Goal: Task Accomplishment & Management: Manage account settings

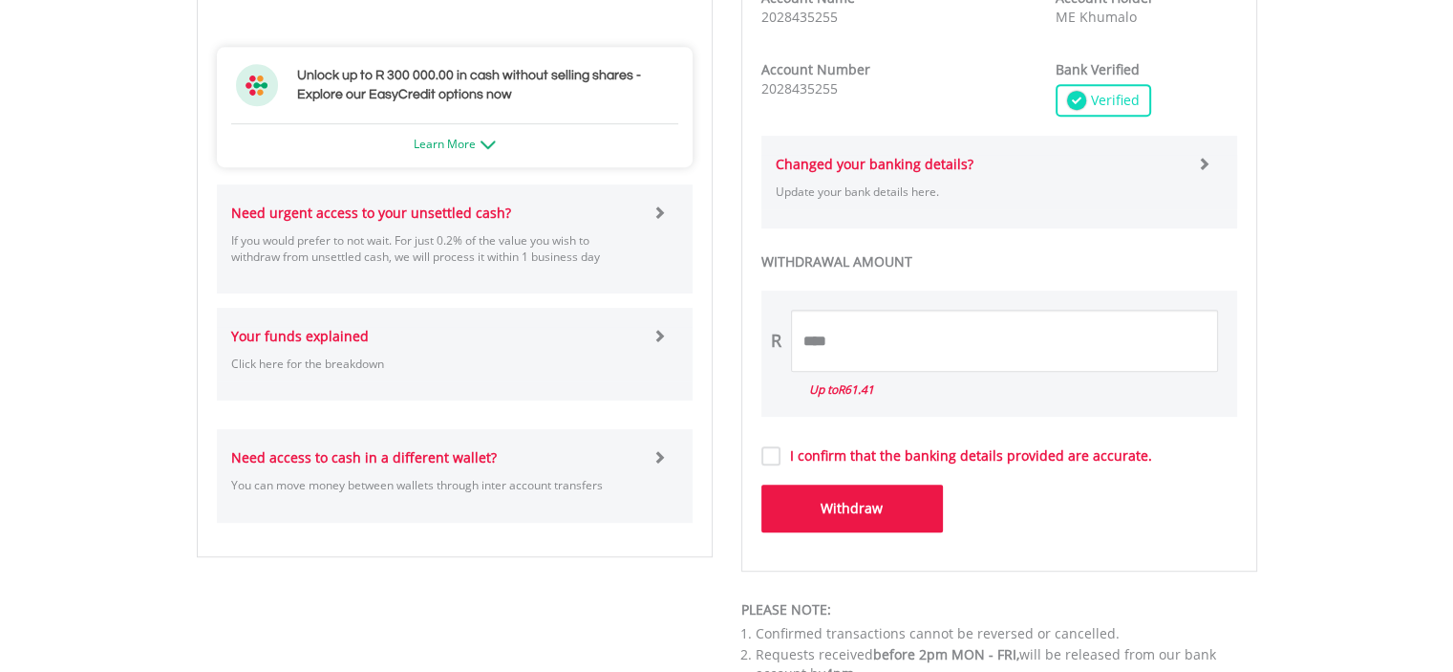
scroll to position [997, 0]
click at [481, 140] on img at bounding box center [487, 143] width 15 height 9
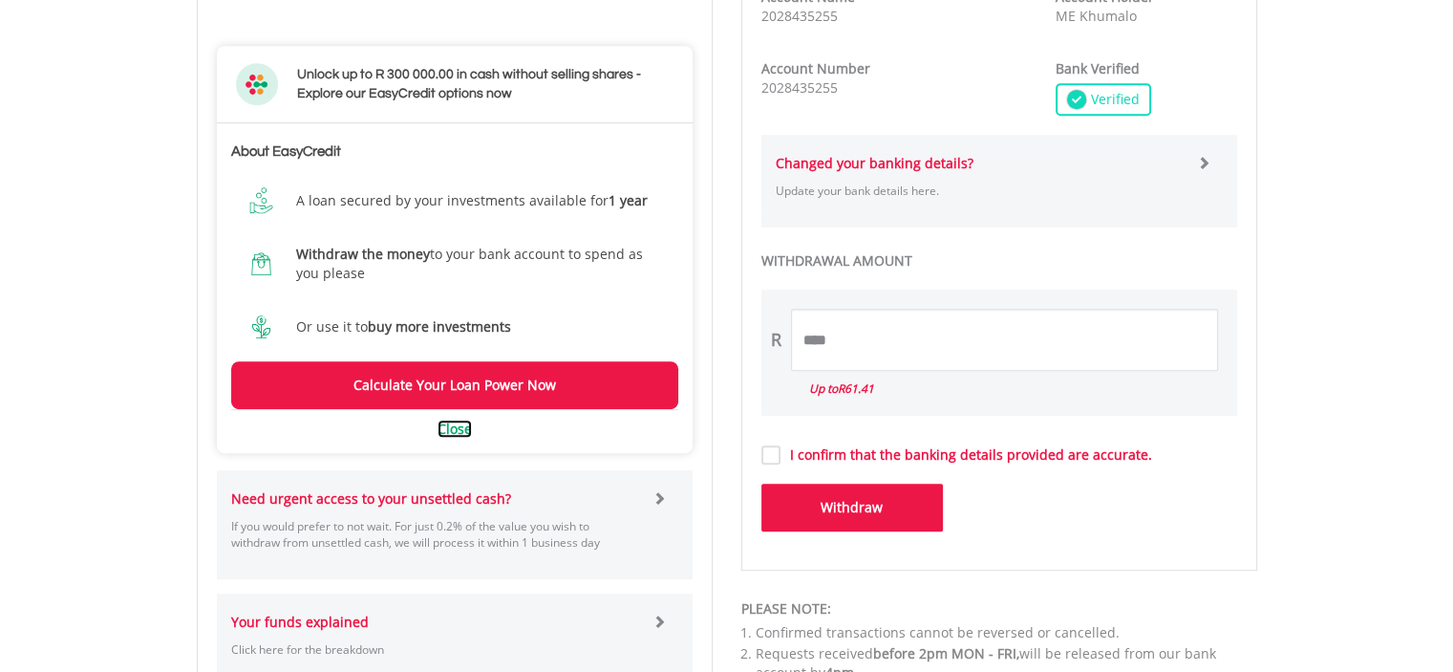
scroll to position [1215, 0]
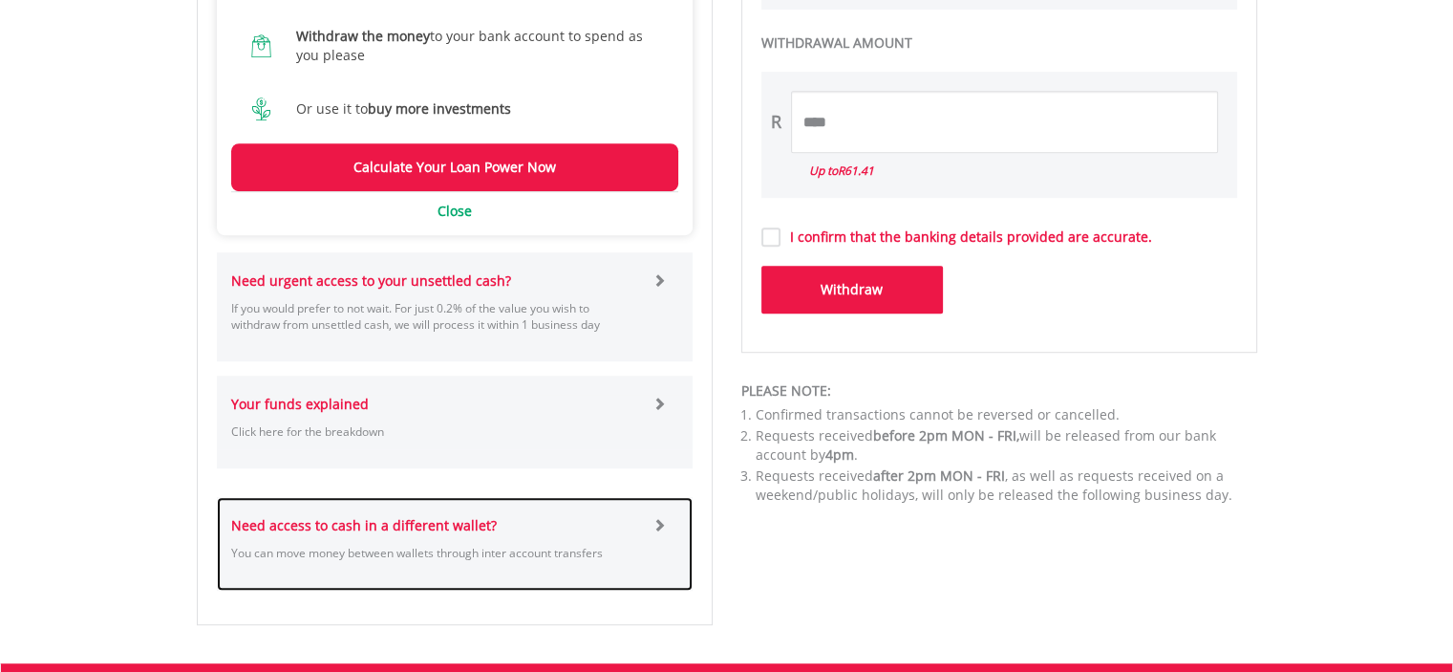
click at [668, 519] on div at bounding box center [672, 543] width 40 height 54
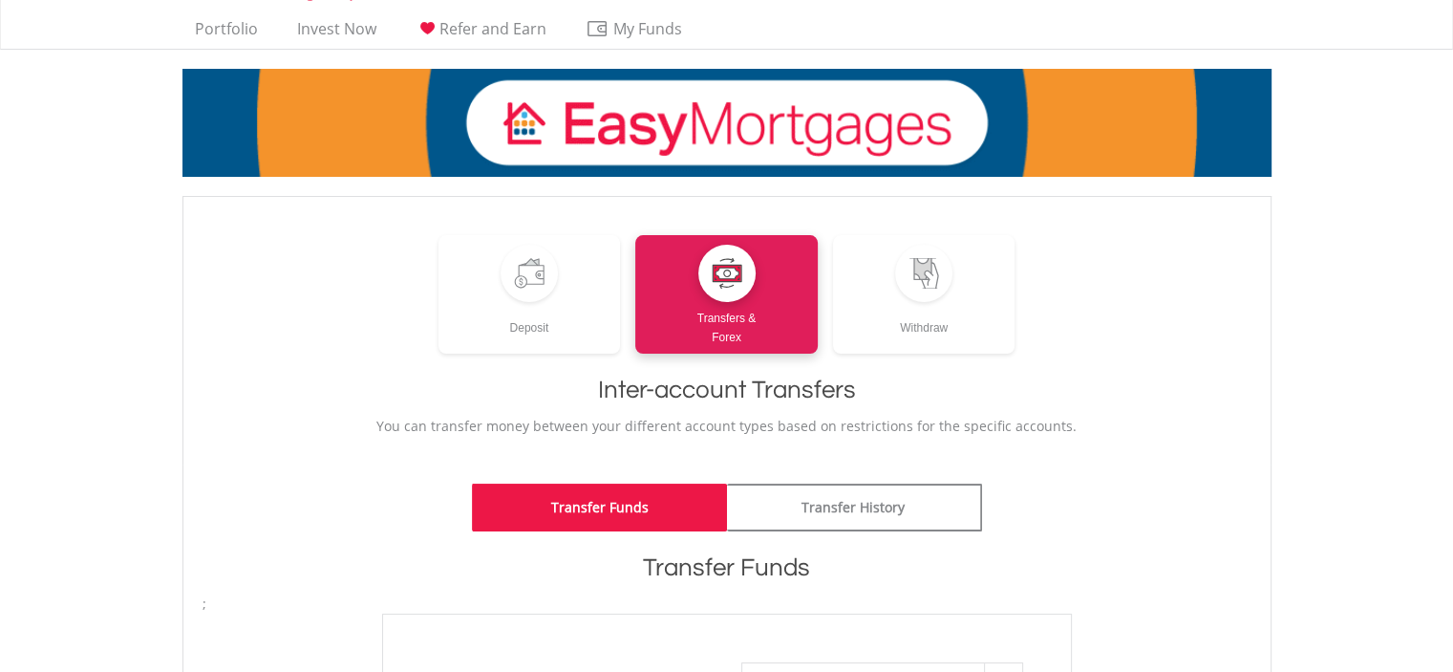
scroll to position [32, 0]
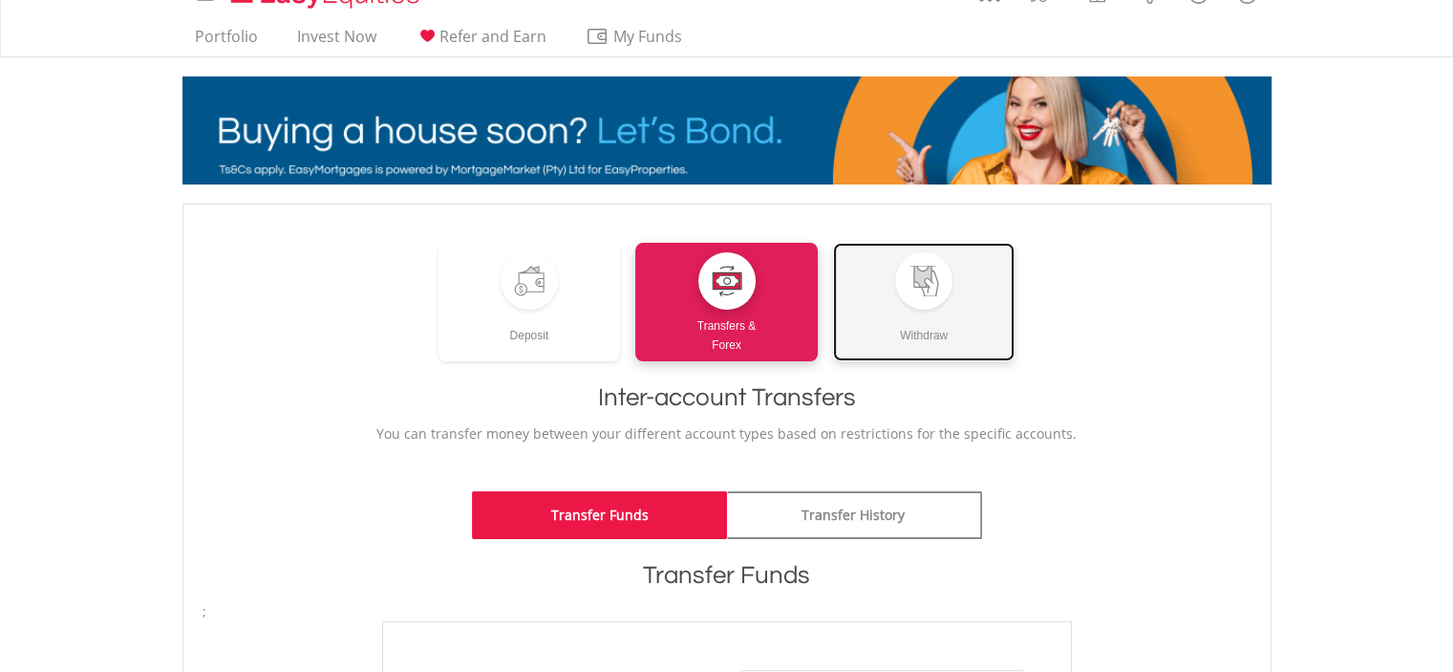
click at [906, 303] on div at bounding box center [923, 280] width 57 height 57
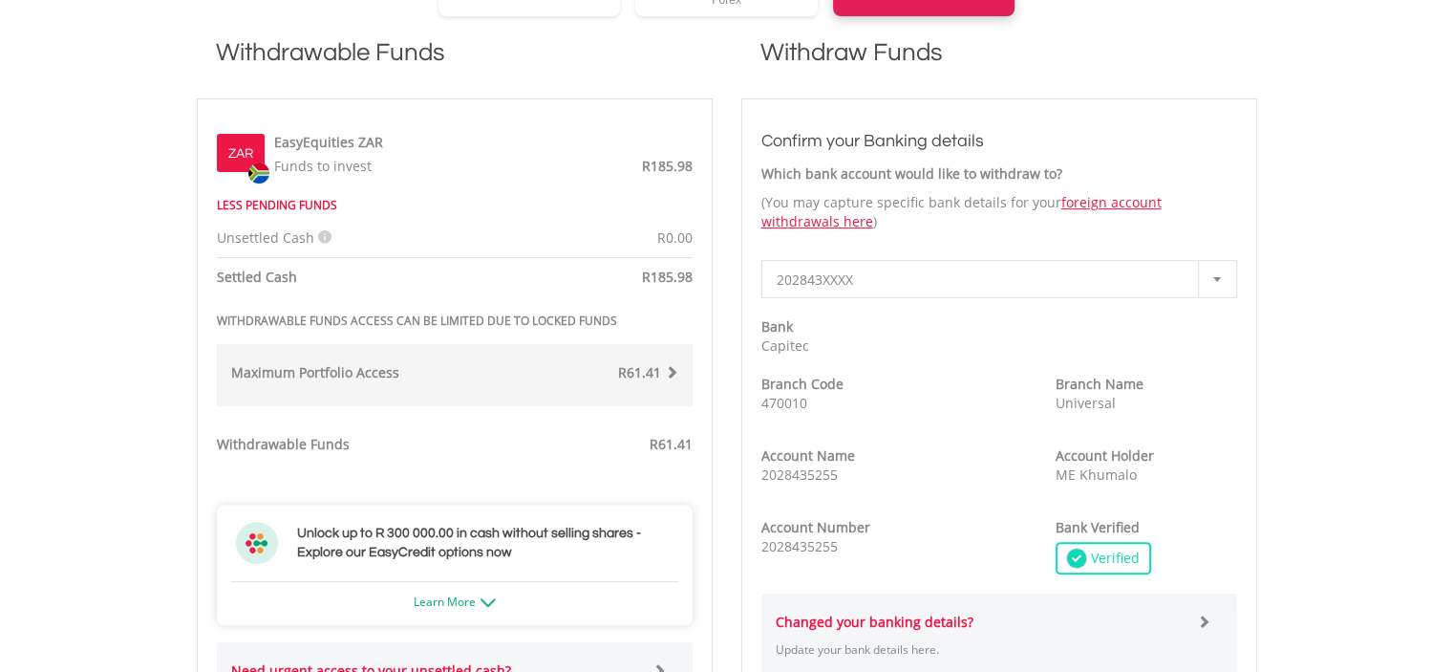
scroll to position [539, 0]
click at [652, 272] on span "R185.98" at bounding box center [667, 276] width 51 height 18
click at [672, 370] on span at bounding box center [671, 371] width 13 height 13
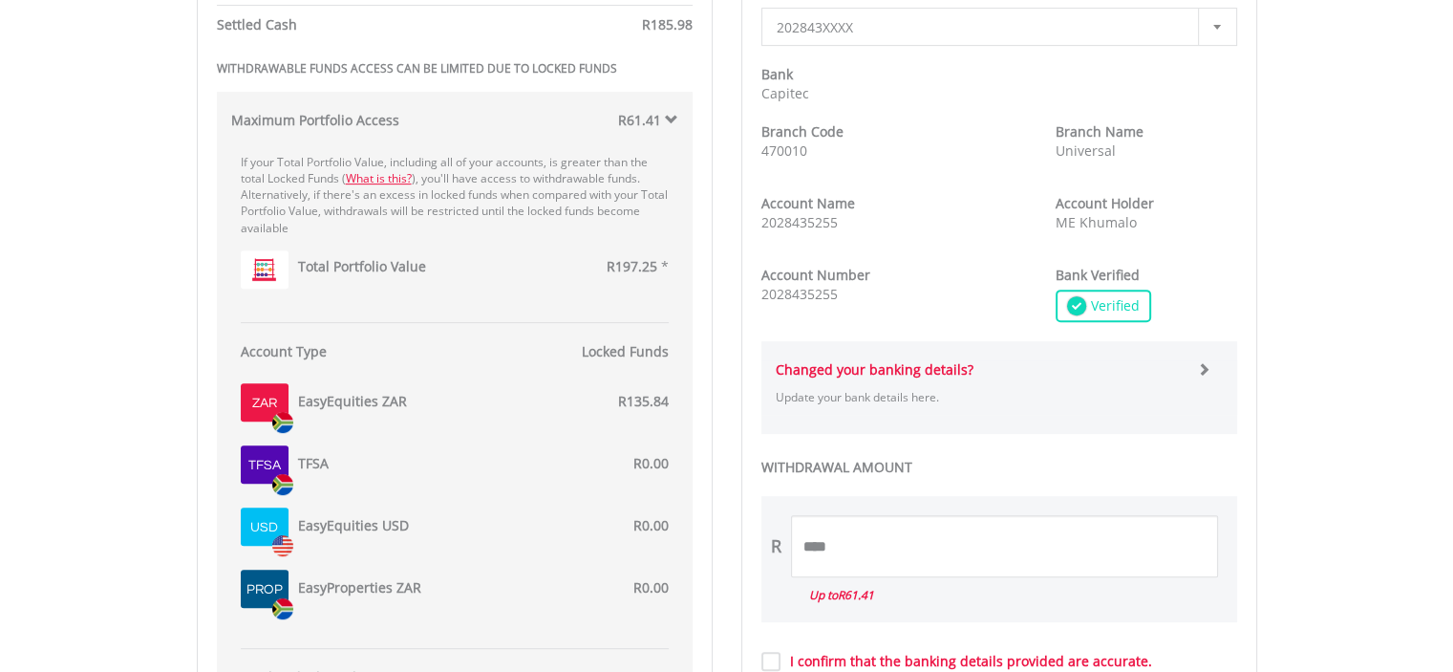
scroll to position [791, 0]
click at [637, 406] on span "R135.84" at bounding box center [643, 401] width 51 height 18
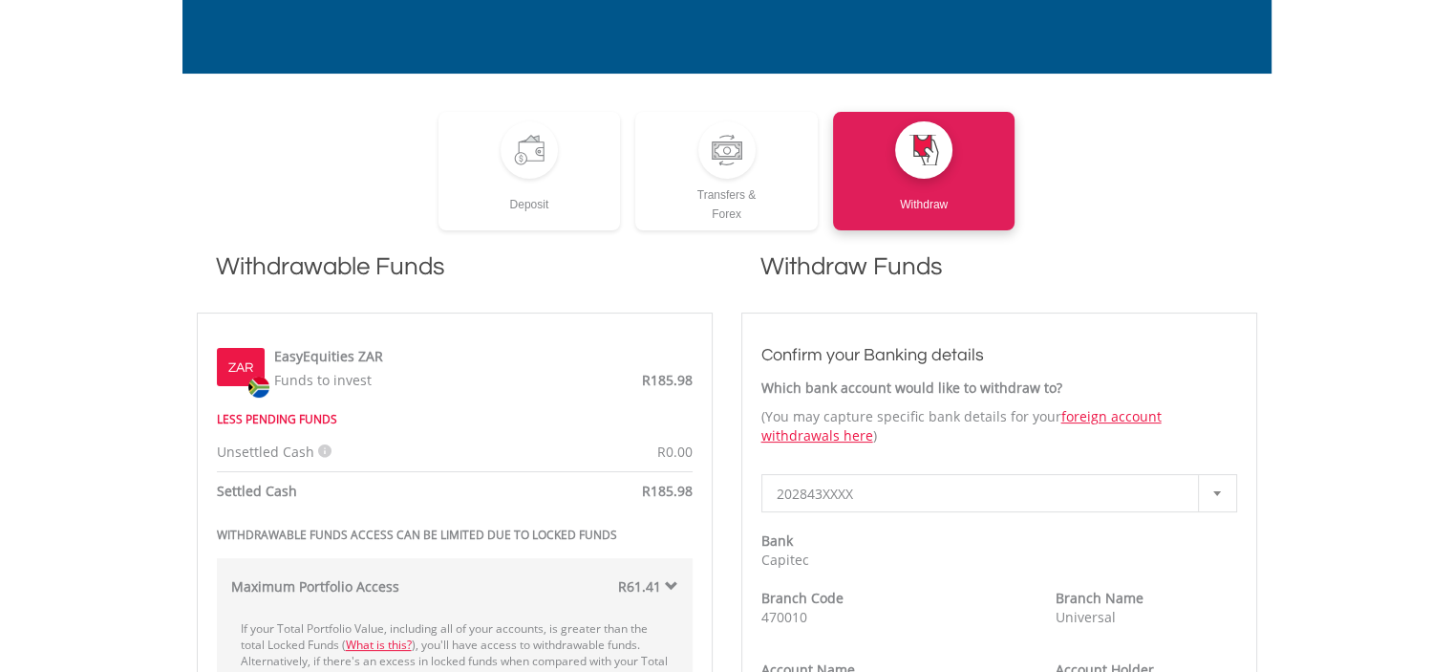
scroll to position [0, 0]
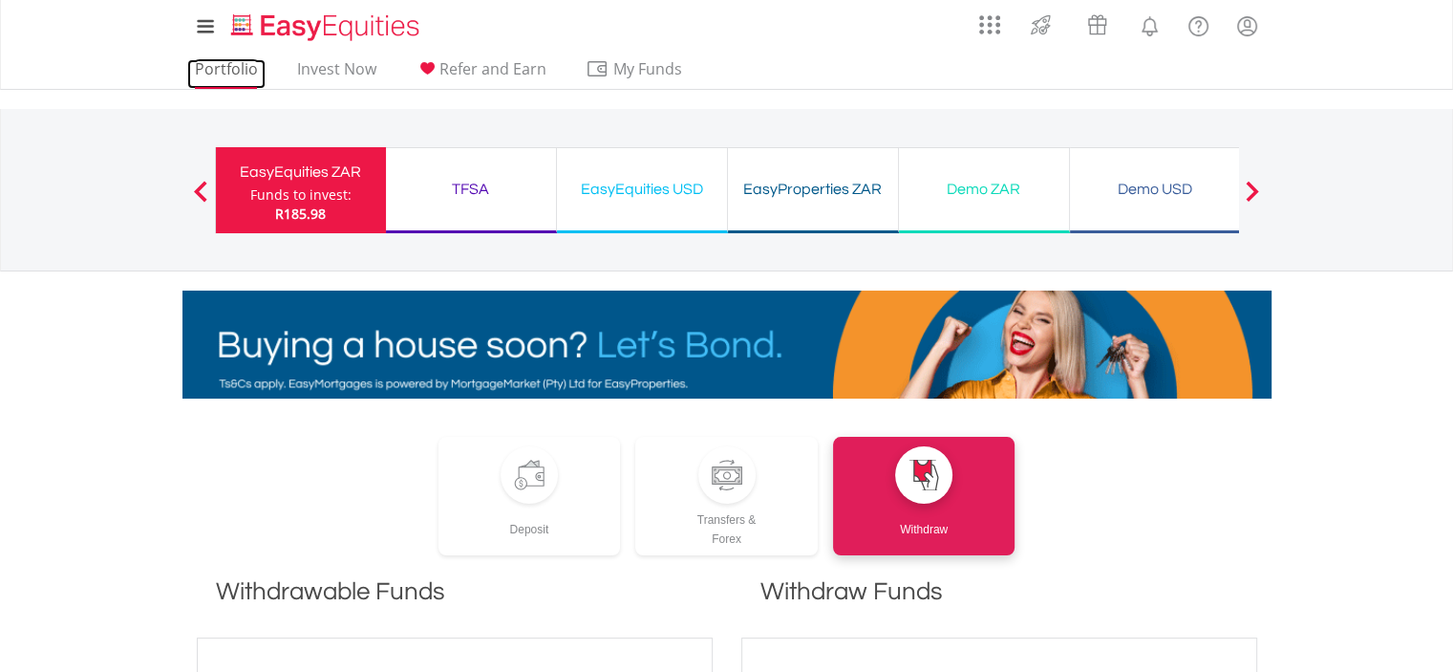
click at [226, 62] on link "Portfolio" at bounding box center [226, 74] width 78 height 30
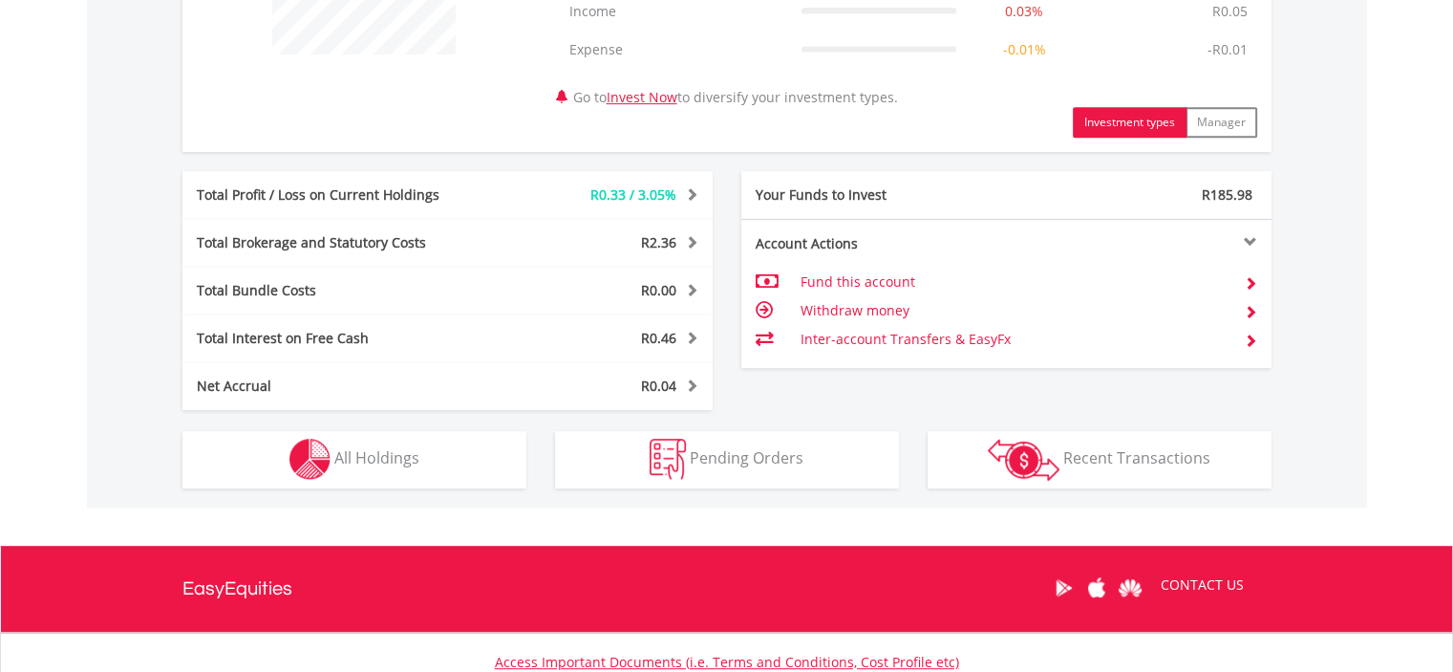
scroll to position [942, 0]
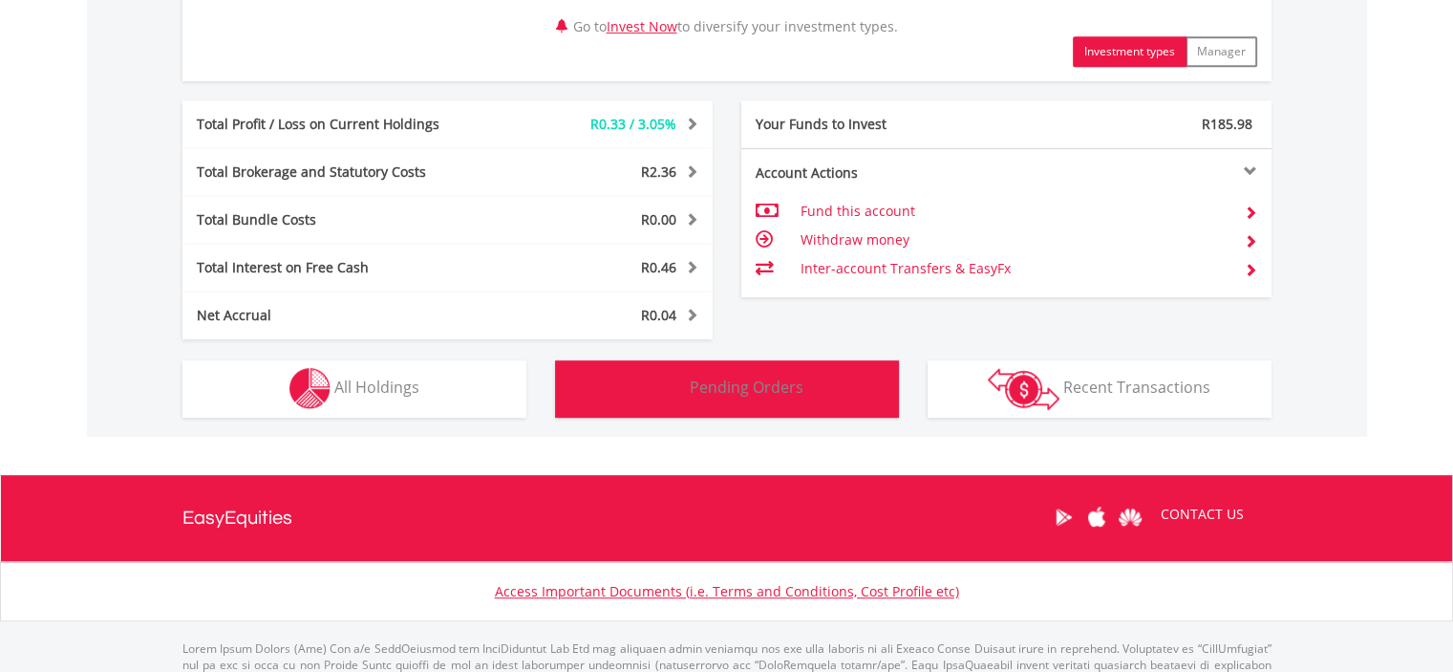
click at [779, 373] on button "Pending Orders Pending Orders" at bounding box center [727, 388] width 344 height 57
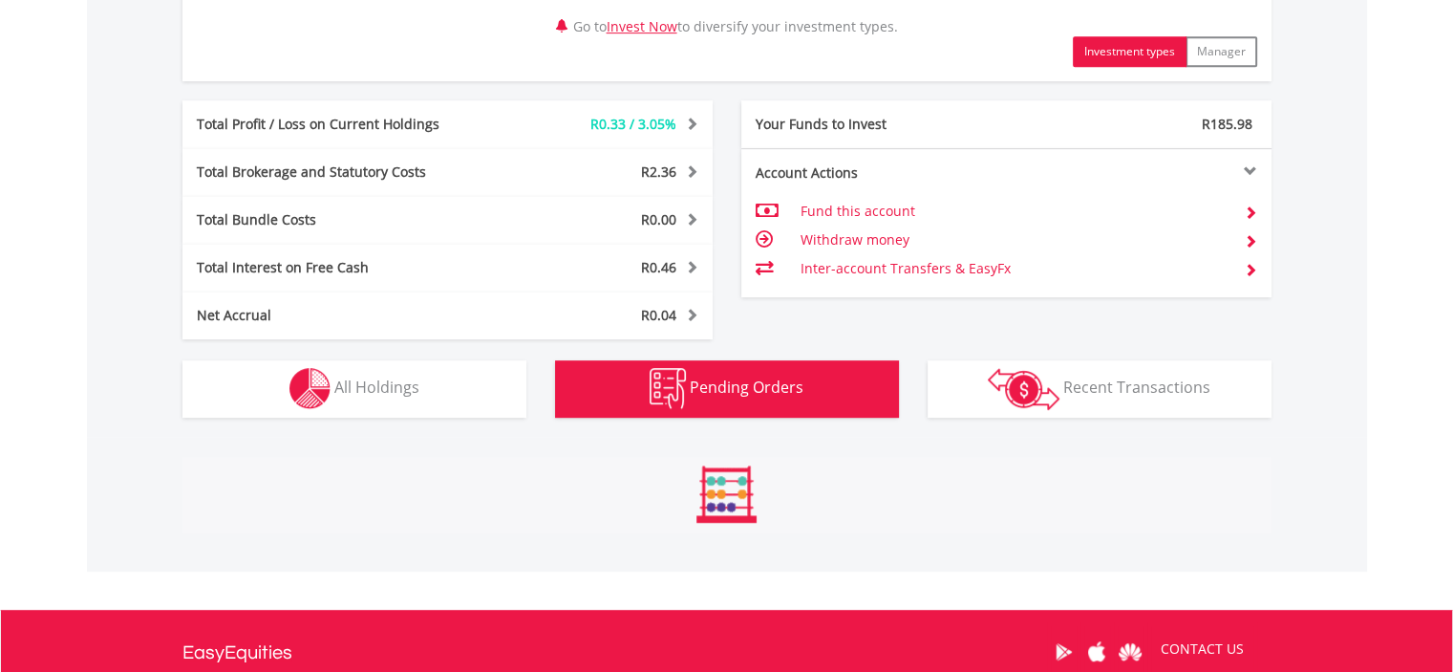
scroll to position [1124, 0]
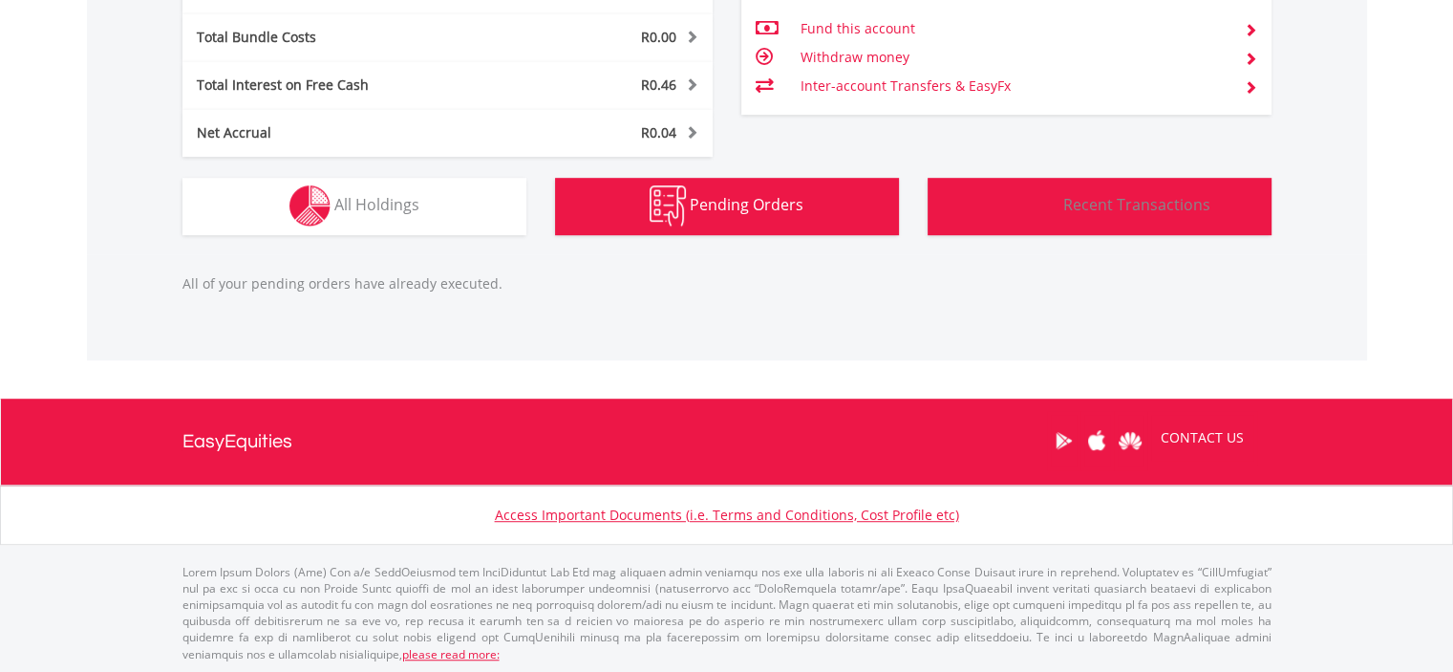
click at [1012, 215] on img "button" at bounding box center [1024, 206] width 72 height 42
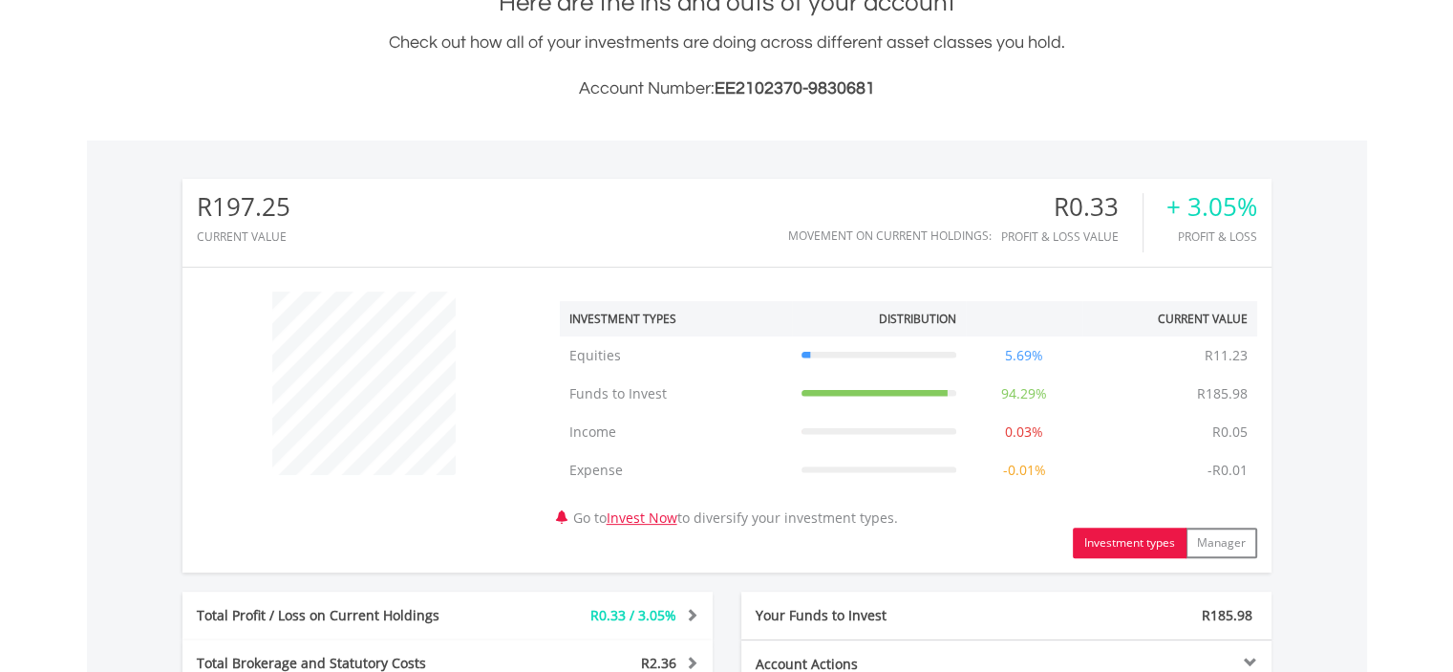
scroll to position [449, 0]
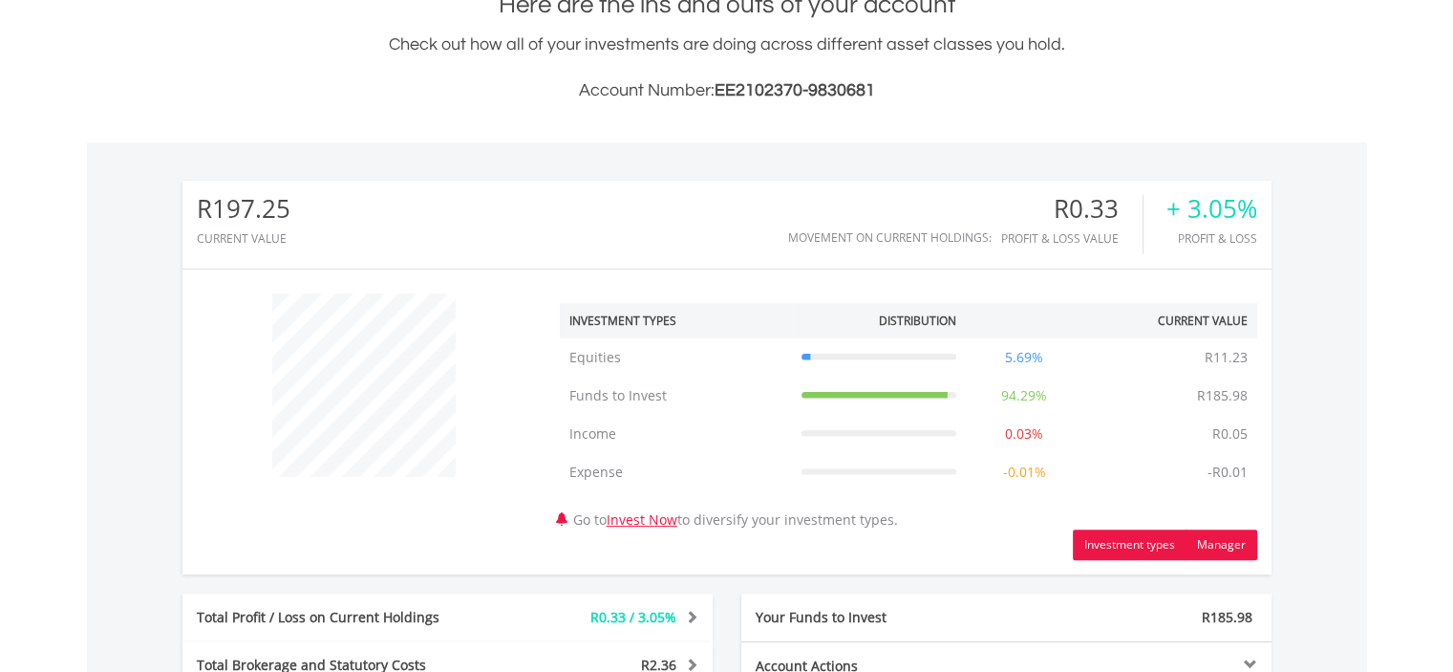
click at [1211, 543] on button "Manager" at bounding box center [1221, 544] width 72 height 31
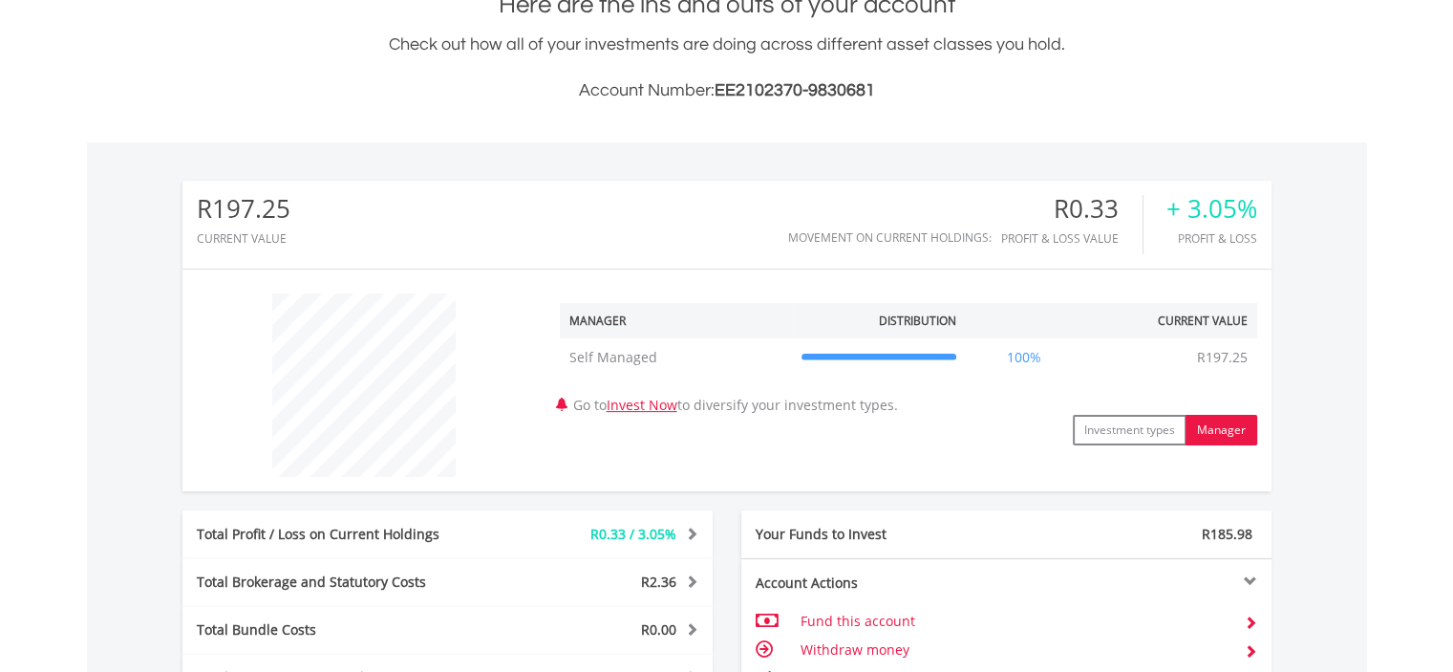
click at [1211, 543] on div "Your Funds to Invest R185.98" at bounding box center [1006, 534] width 530 height 48
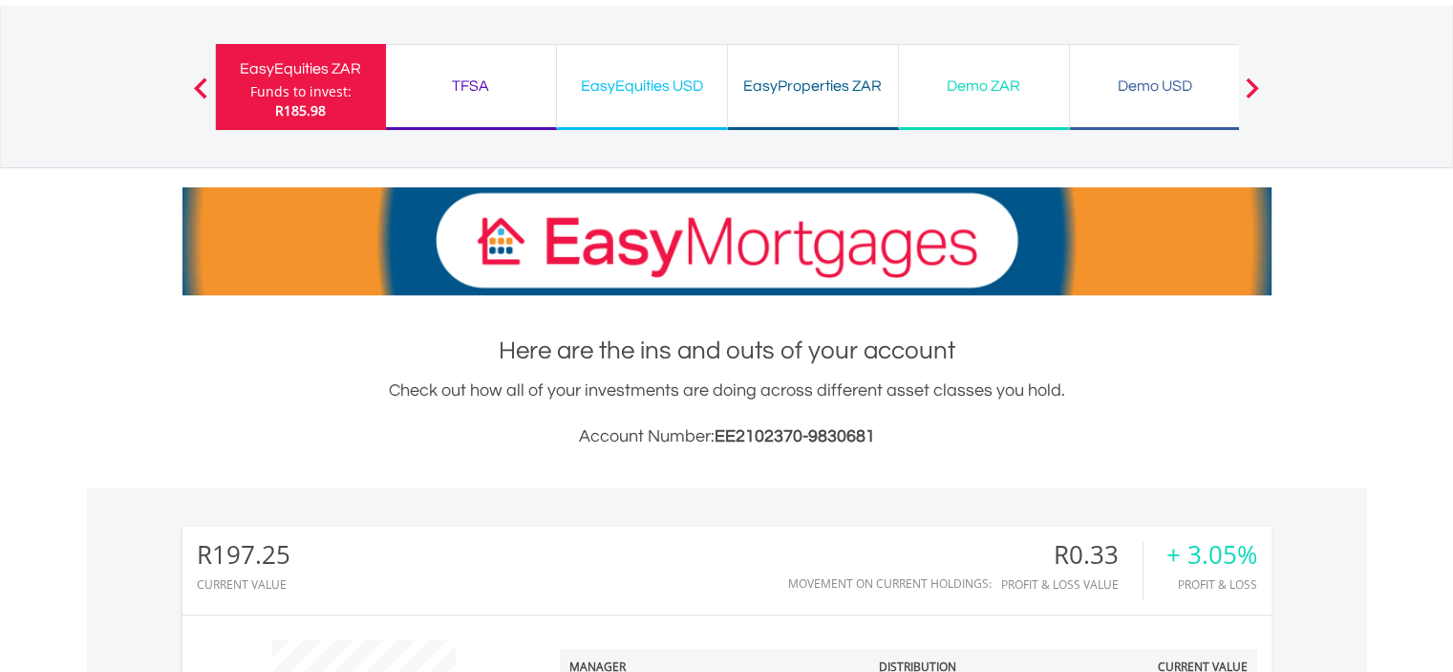
scroll to position [38, 0]
